Goal: Find specific page/section: Find specific page/section

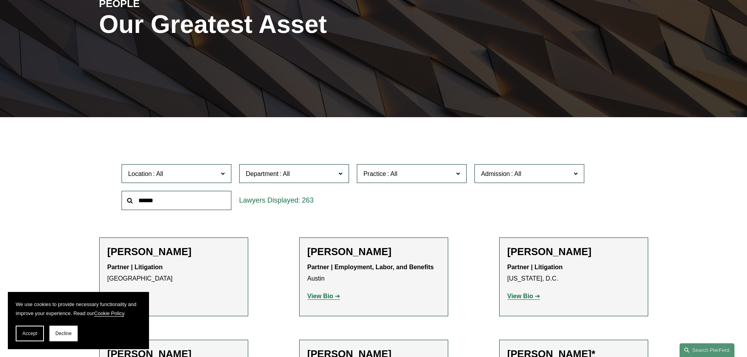
scroll to position [196, 0]
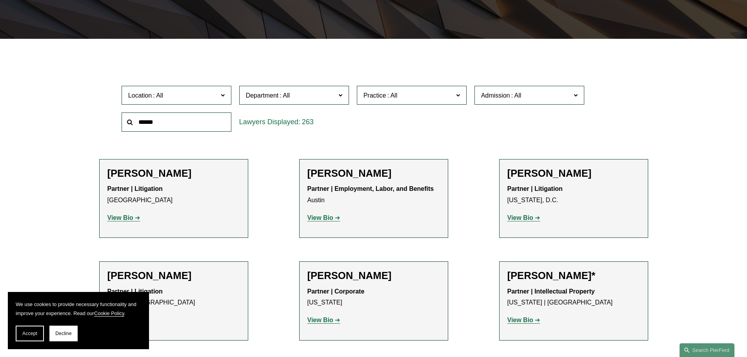
click at [168, 124] on input "text" at bounding box center [177, 122] width 110 height 19
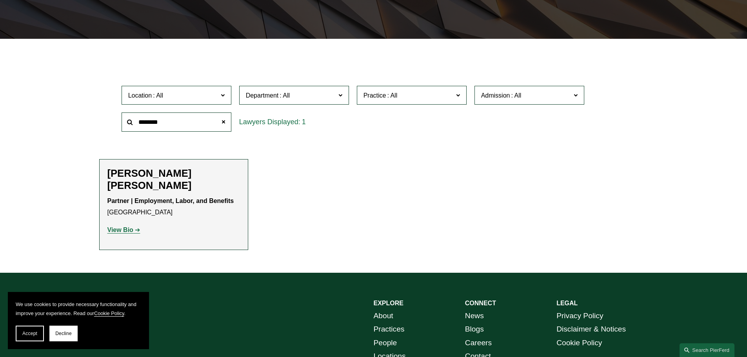
click at [121, 230] on strong "View Bio" at bounding box center [121, 230] width 26 height 7
drag, startPoint x: 180, startPoint y: 129, endPoint x: 55, endPoint y: 113, distance: 125.3
click at [56, 115] on div "Filter Location All Atlanta Austin Bellevue Boston Charlotte Chicago Cincinnati…" at bounding box center [373, 162] width 747 height 222
type input "*******"
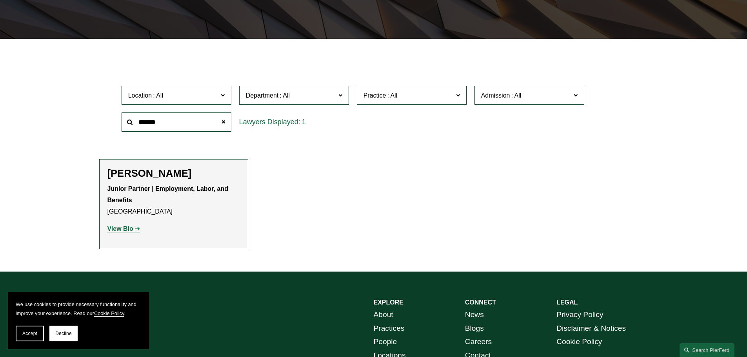
click at [121, 230] on strong "View Bio" at bounding box center [121, 229] width 26 height 7
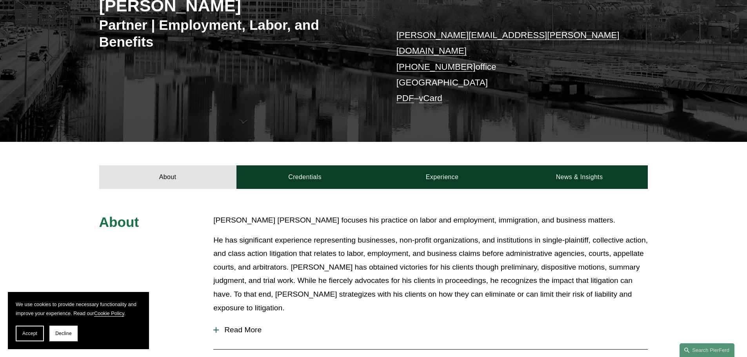
scroll to position [235, 0]
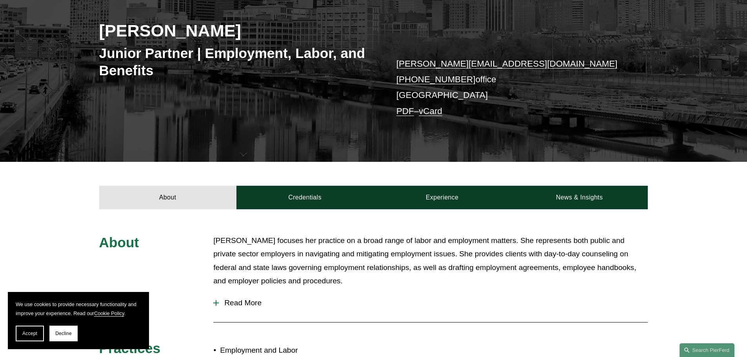
scroll to position [196, 0]
